Goal: Task Accomplishment & Management: Use online tool/utility

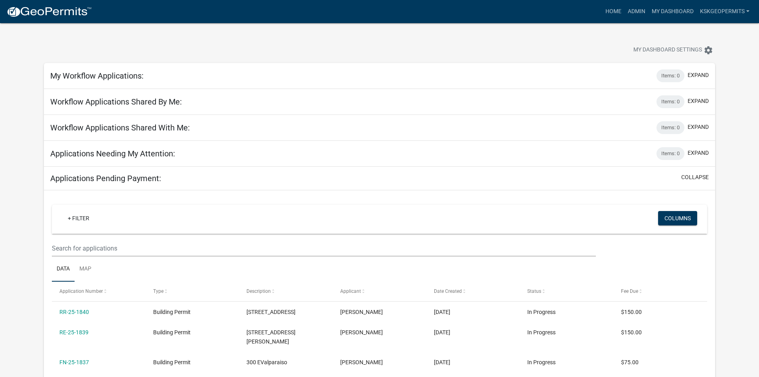
scroll to position [195, 0]
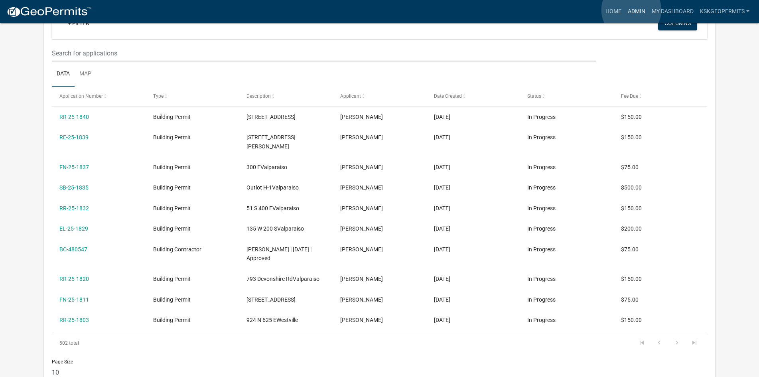
click at [632, 10] on link "Admin" at bounding box center [637, 11] width 24 height 15
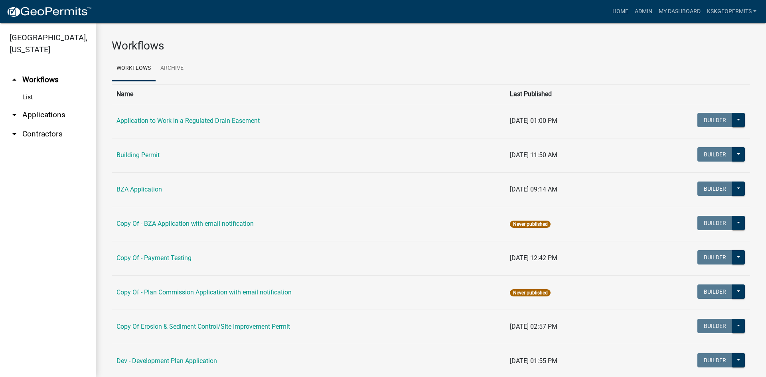
click at [29, 89] on link "List" at bounding box center [48, 97] width 96 height 16
click at [28, 89] on link "List" at bounding box center [48, 97] width 96 height 16
click at [26, 89] on link "List" at bounding box center [48, 97] width 96 height 16
click at [39, 70] on link "arrow_drop_up Workflows" at bounding box center [48, 79] width 96 height 19
click at [28, 89] on link "List" at bounding box center [48, 97] width 96 height 16
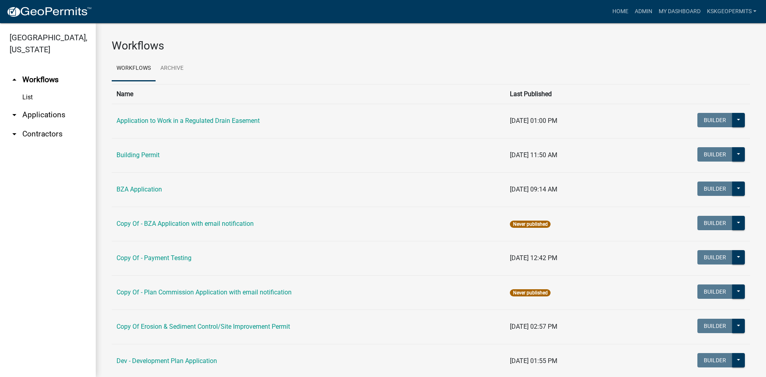
click at [30, 89] on link "List" at bounding box center [48, 97] width 96 height 16
click at [138, 155] on link "Building Permit" at bounding box center [137, 155] width 43 height 8
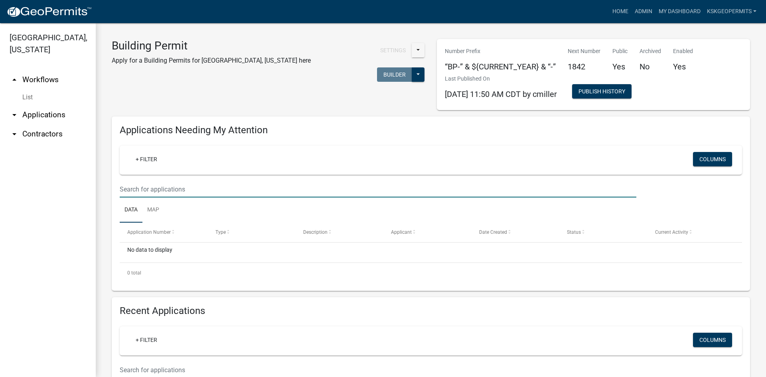
click at [148, 191] on input "text" at bounding box center [378, 189] width 517 height 16
type input "as-25-1722"
click at [745, 8] on link "KSKgeopermits" at bounding box center [732, 11] width 56 height 15
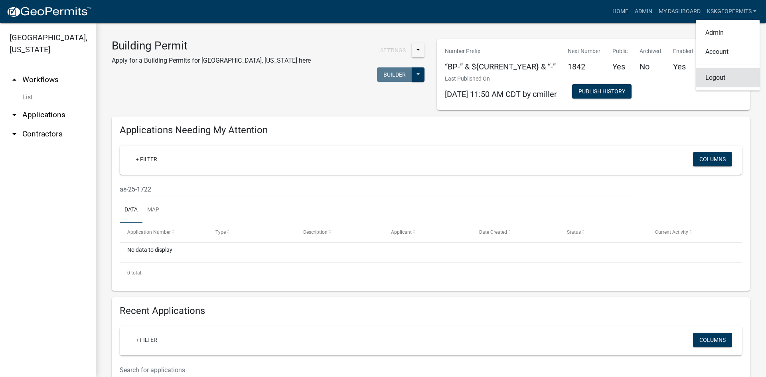
click at [717, 81] on link "Logout" at bounding box center [728, 77] width 64 height 19
